Goal: Task Accomplishment & Management: Use online tool/utility

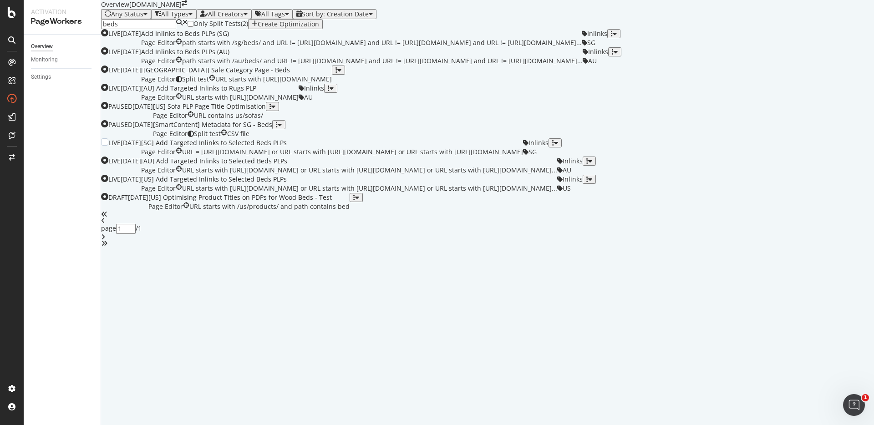
scroll to position [230, 0]
click at [287, 184] on div "[US] Add Targeted Inlinks to Selected Beds PLPs" at bounding box center [349, 179] width 416 height 9
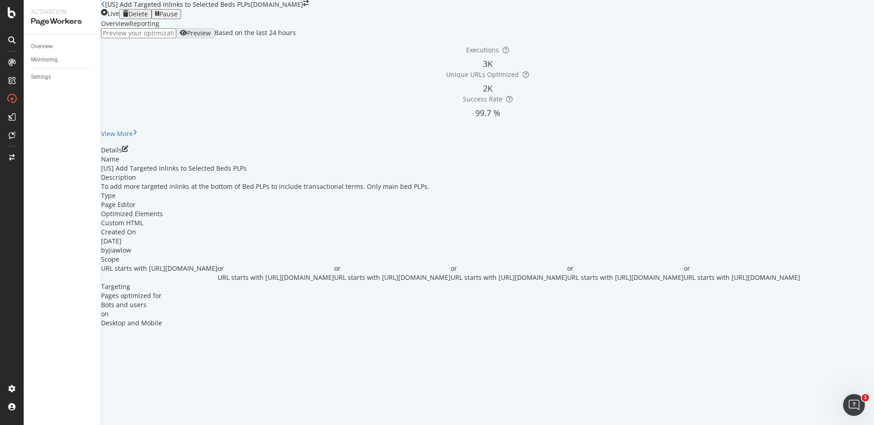
scroll to position [30, 0]
click at [128, 152] on icon "pen-to-square" at bounding box center [125, 149] width 6 height 6
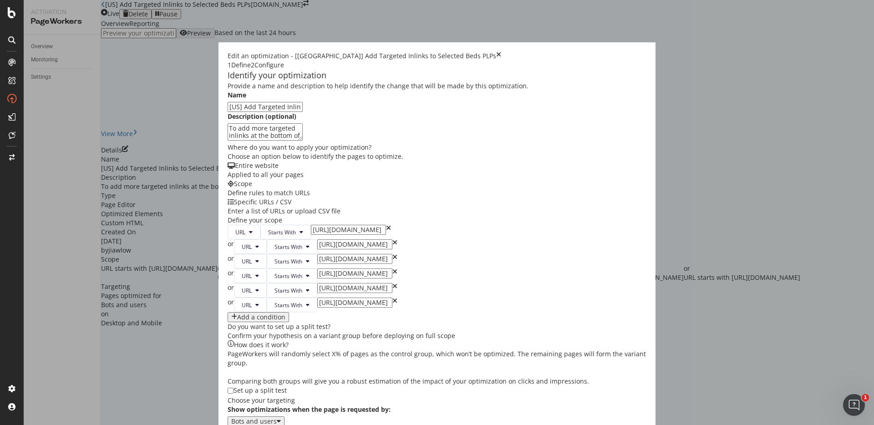
scroll to position [188, 0]
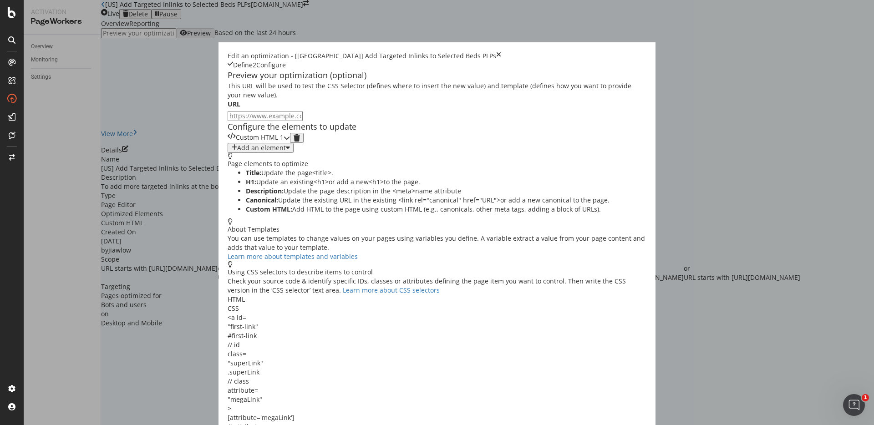
scroll to position [0, 0]
click at [290, 143] on div "Custom HTML 1" at bounding box center [259, 138] width 62 height 10
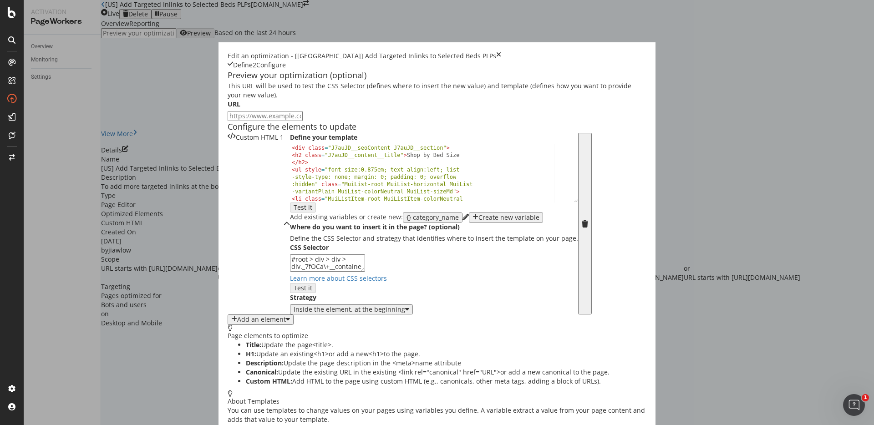
click at [501, 51] on icon "times" at bounding box center [498, 55] width 5 height 9
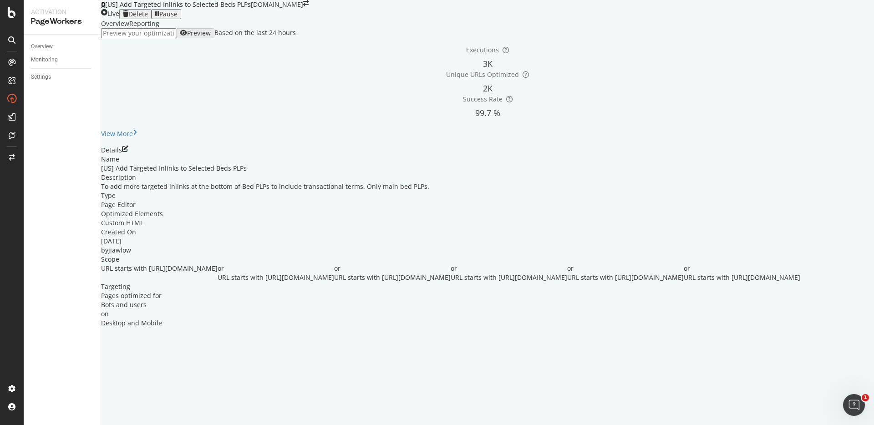
click at [105, 8] on icon at bounding box center [103, 4] width 4 height 6
